Goal: Task Accomplishment & Management: Use online tool/utility

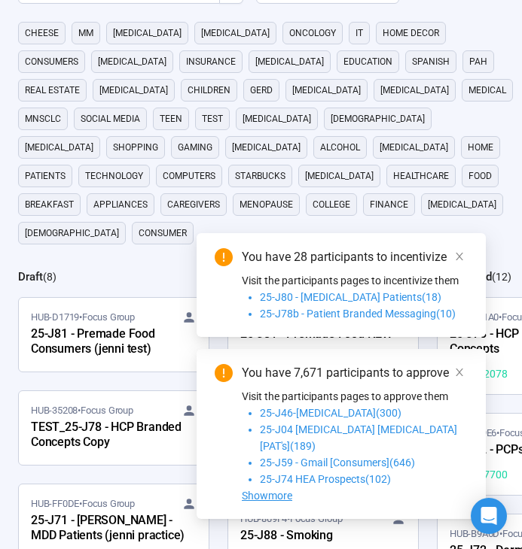
scroll to position [150, 0]
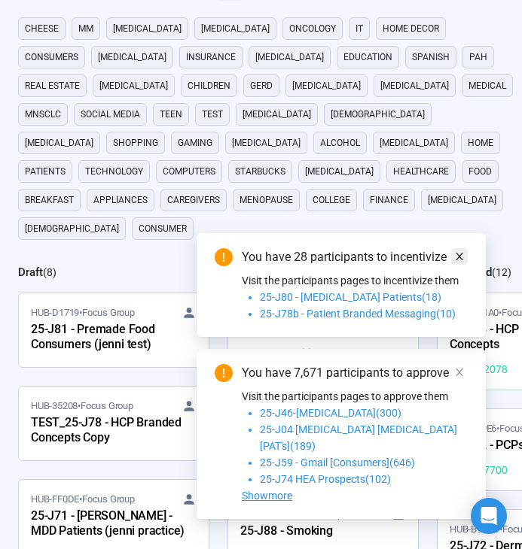
click at [456, 262] on icon "close" at bounding box center [459, 256] width 11 height 11
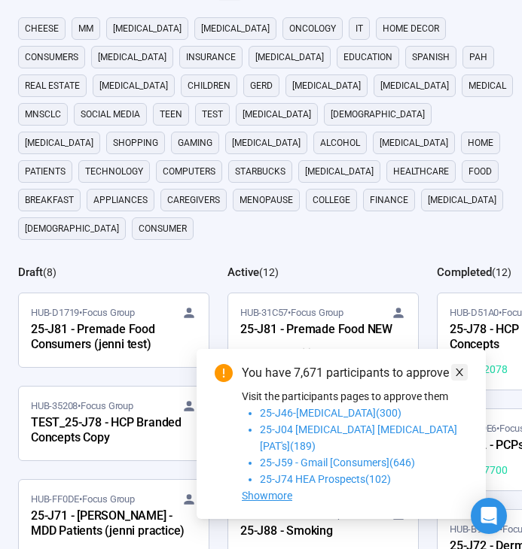
click at [460, 378] on icon "close" at bounding box center [459, 372] width 11 height 11
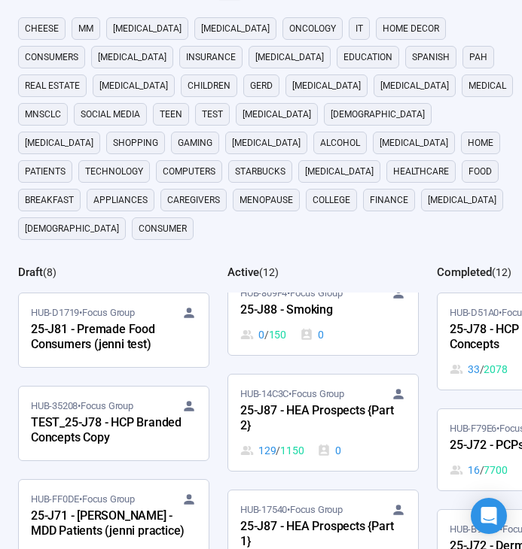
scroll to position [222, 0]
click at [339, 326] on div "0 / 150 0" at bounding box center [323, 334] width 166 height 17
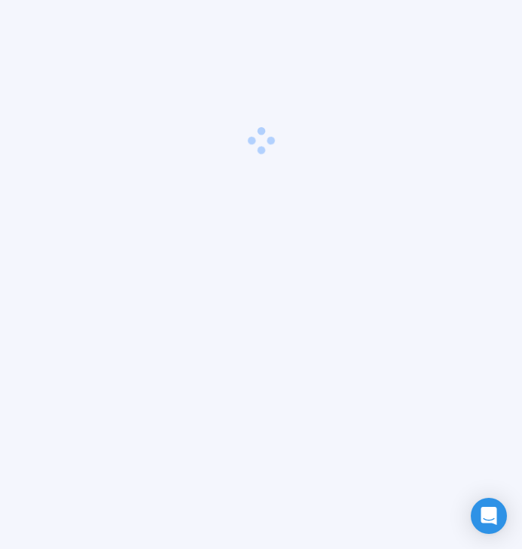
scroll to position [53, 0]
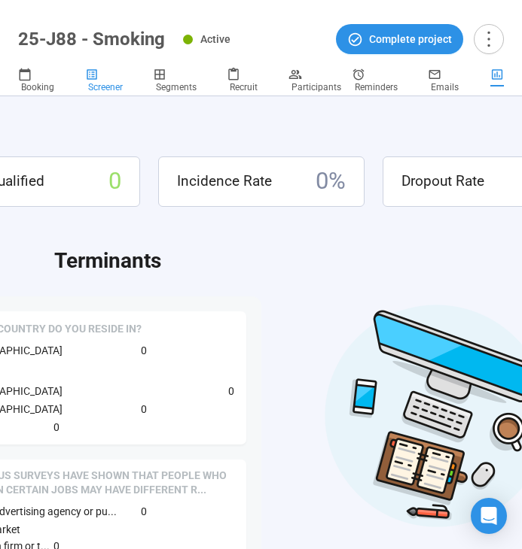
click at [108, 86] on span "Screener" at bounding box center [105, 87] width 35 height 11
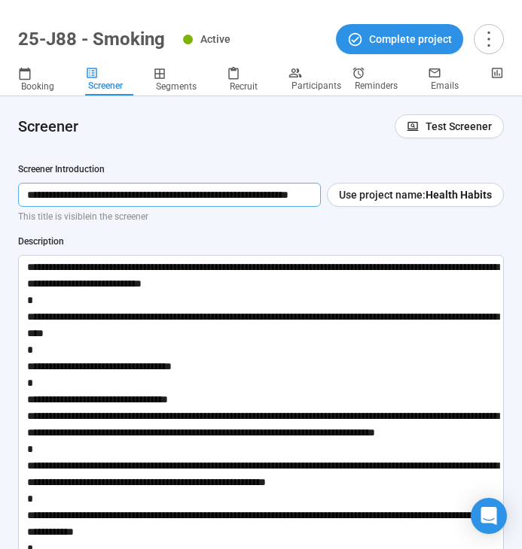
scroll to position [0, 50]
drag, startPoint x: 26, startPoint y: 197, endPoint x: 326, endPoint y: 210, distance: 300.6
click at [326, 210] on div "**********" at bounding box center [260, 421] width 485 height 516
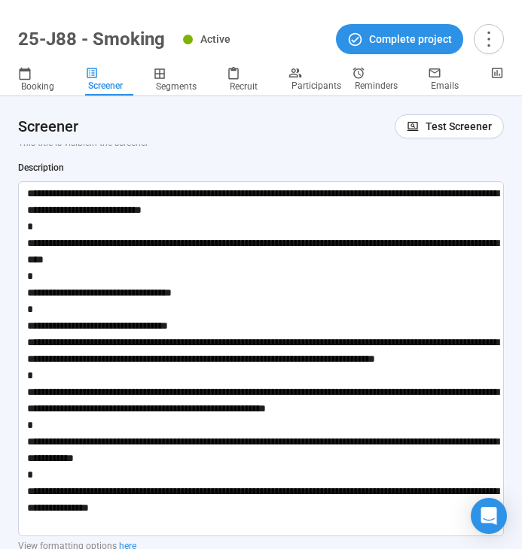
scroll to position [73, 0]
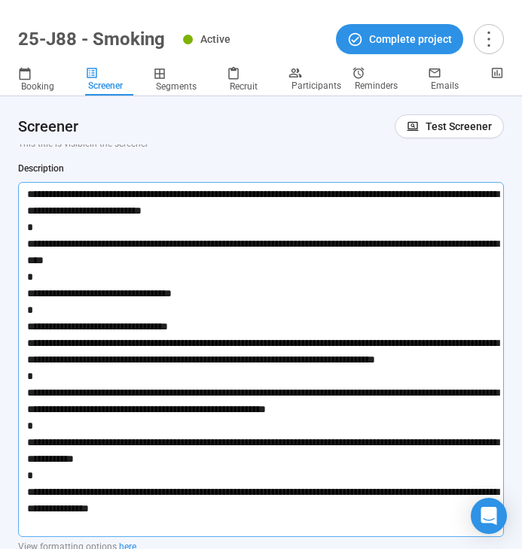
drag, startPoint x: 209, startPoint y: 520, endPoint x: 20, endPoint y: 194, distance: 376.7
click at [20, 194] on textarea at bounding box center [260, 359] width 485 height 355
click at [388, 281] on textarea at bounding box center [260, 359] width 485 height 355
